Goal: Task Accomplishment & Management: Use online tool/utility

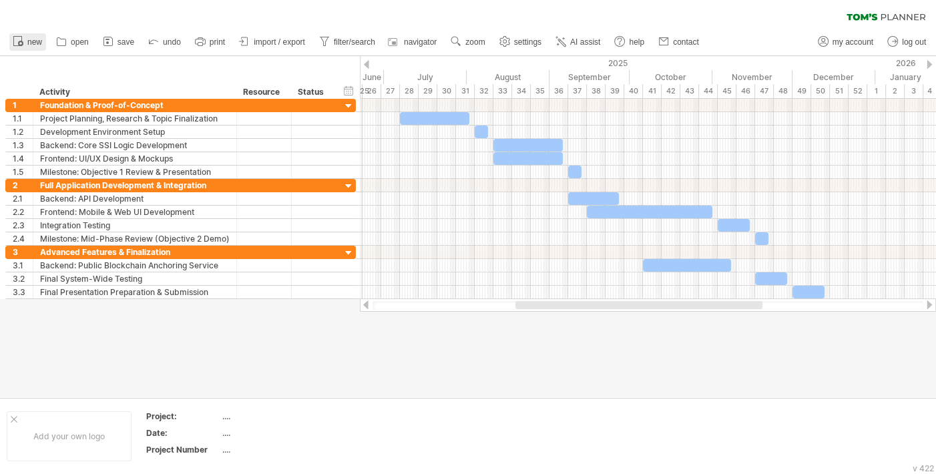
click at [38, 42] on span "new" at bounding box center [34, 41] width 15 height 9
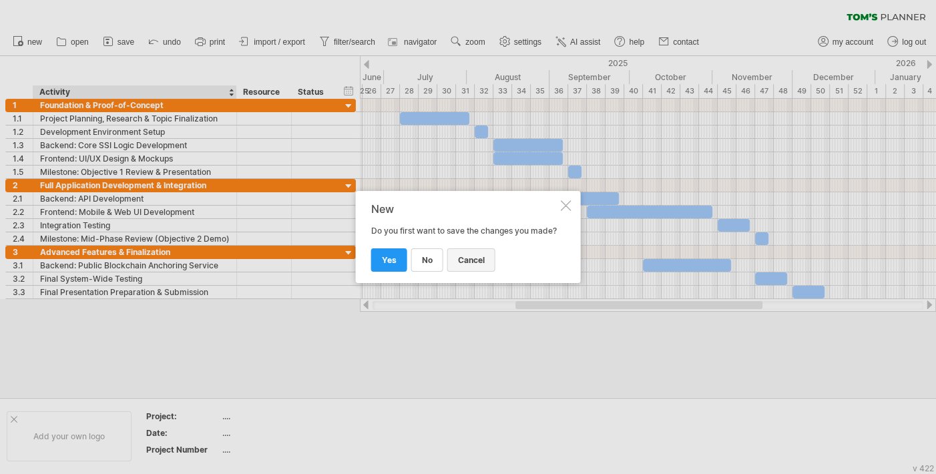
click at [480, 265] on span "cancel" at bounding box center [471, 260] width 27 height 10
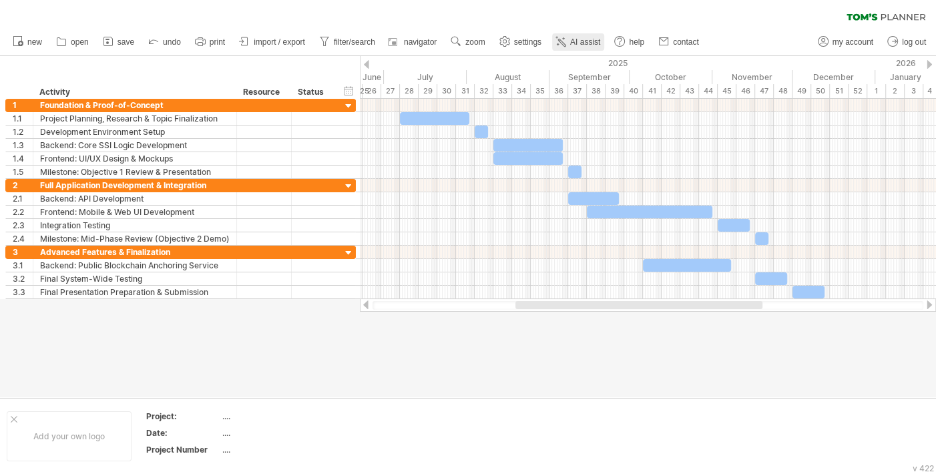
click at [564, 41] on icon at bounding box center [560, 41] width 13 height 13
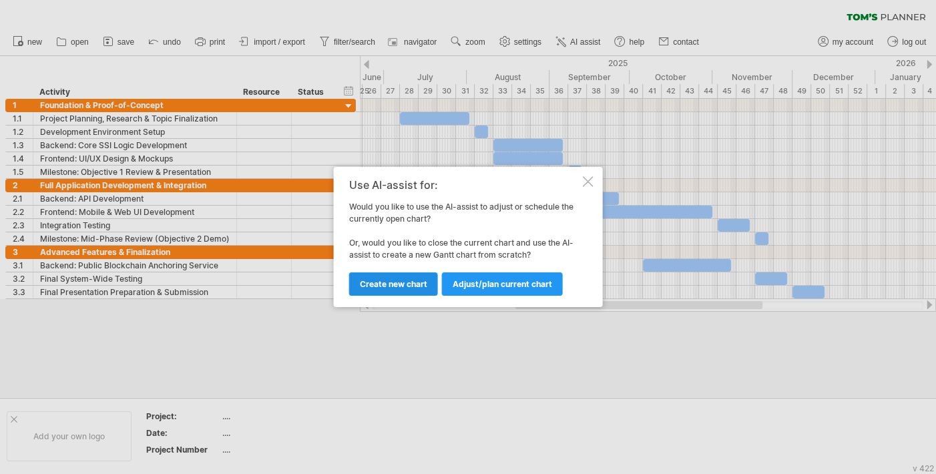
click at [417, 285] on span "Create new chart" at bounding box center [393, 284] width 67 height 10
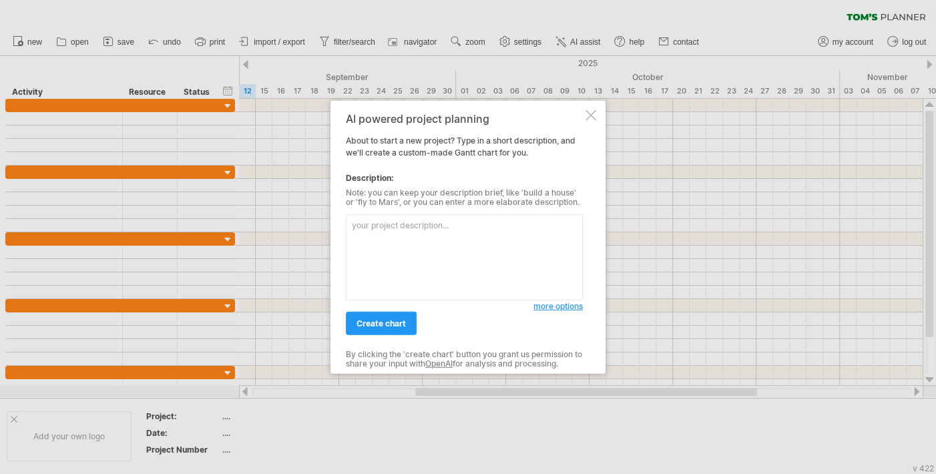
click at [428, 238] on textarea at bounding box center [464, 257] width 237 height 86
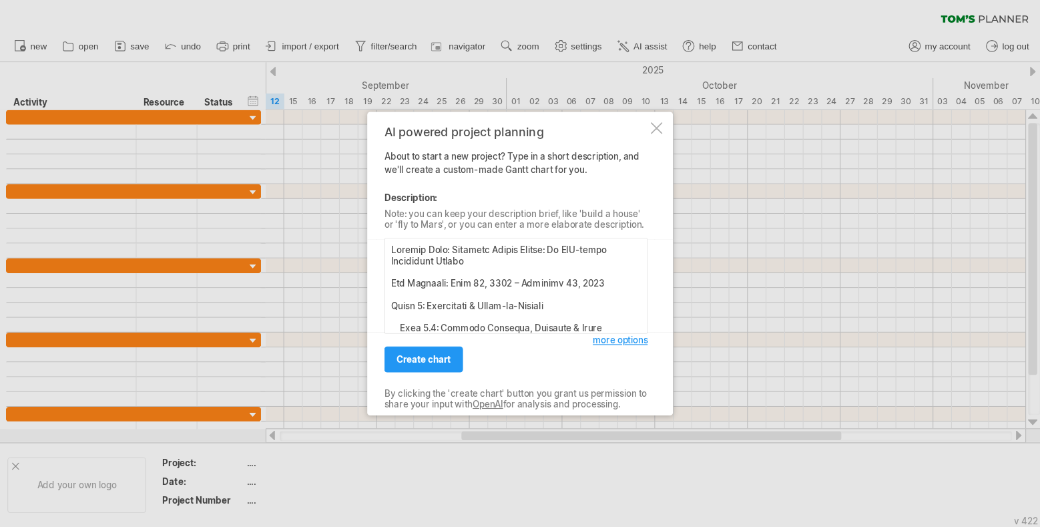
scroll to position [1322, 0]
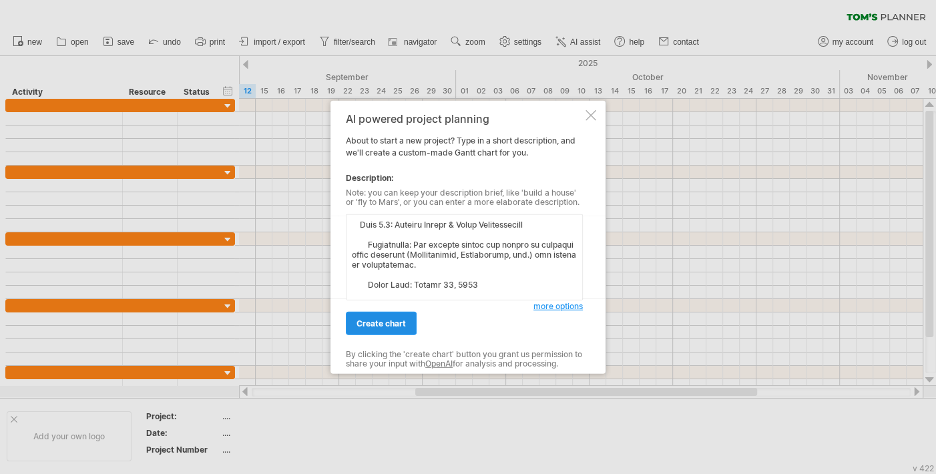
type textarea "Loremip Dolo: Sitametc Adipis Elitse: Do EIU-tempo Incididunt Utlabo Etd Magnaa…"
click at [404, 320] on span "create chart" at bounding box center [380, 323] width 49 height 10
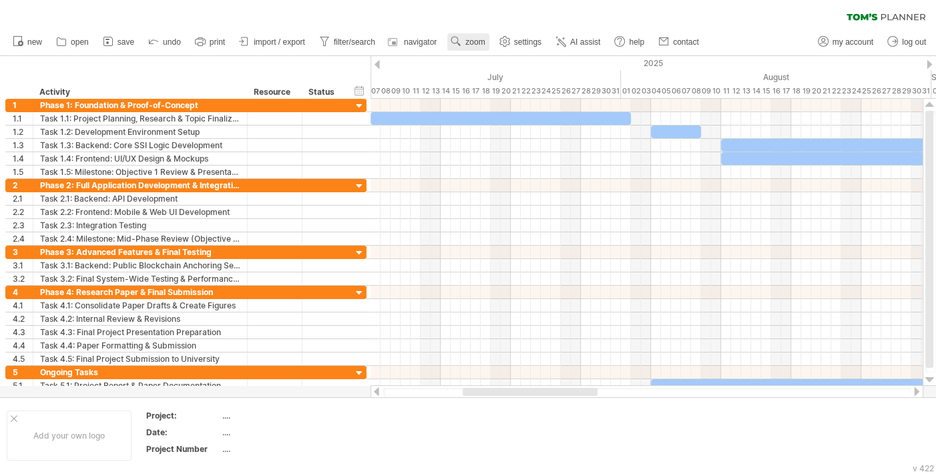
click at [474, 43] on span "zoom" at bounding box center [474, 41] width 19 height 9
click at [529, 81] on div "Week" at bounding box center [518, 81] width 74 height 21
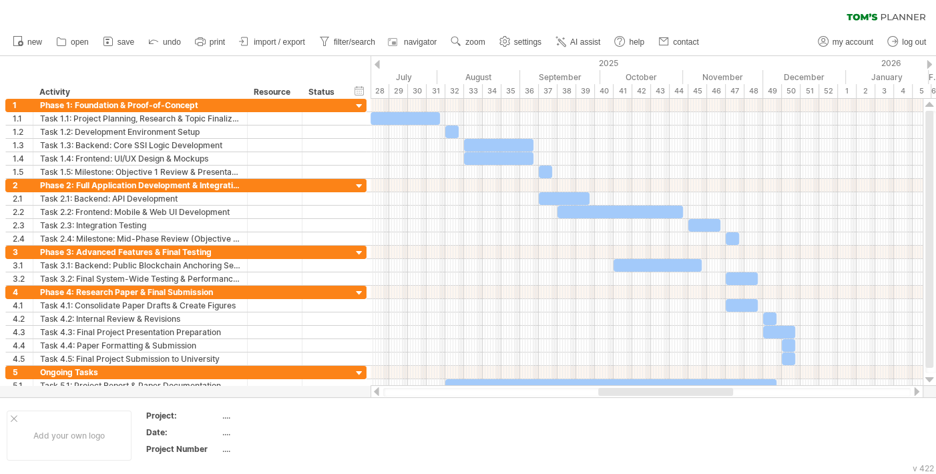
click at [614, 391] on div at bounding box center [665, 392] width 135 height 8
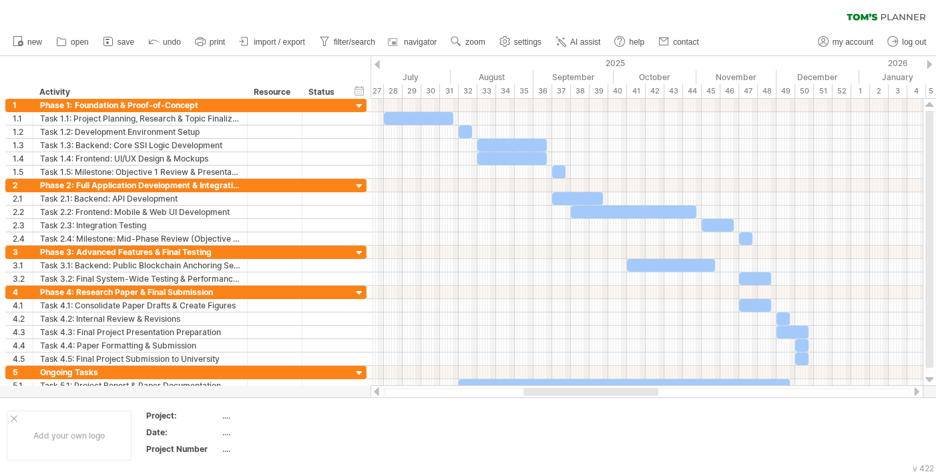
drag, startPoint x: 646, startPoint y: 391, endPoint x: 639, endPoint y: 394, distance: 7.8
click at [639, 394] on div at bounding box center [590, 392] width 135 height 8
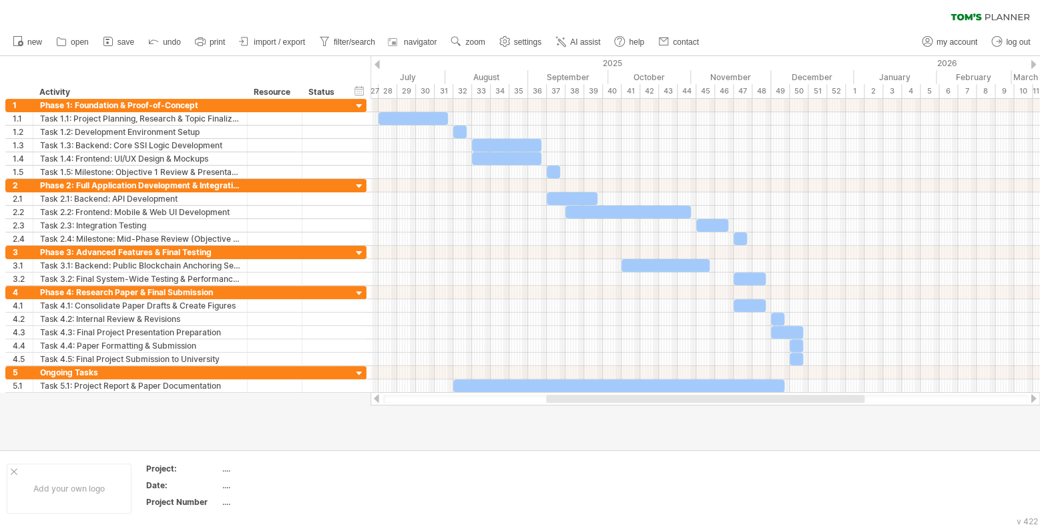
drag, startPoint x: 756, startPoint y: 399, endPoint x: 760, endPoint y: 406, distance: 8.4
click at [760, 406] on div "Trying to reach [DOMAIN_NAME] Connected again... 0% clear filter new 1" at bounding box center [520, 263] width 1040 height 527
